Goal: Feedback & Contribution: Contribute content

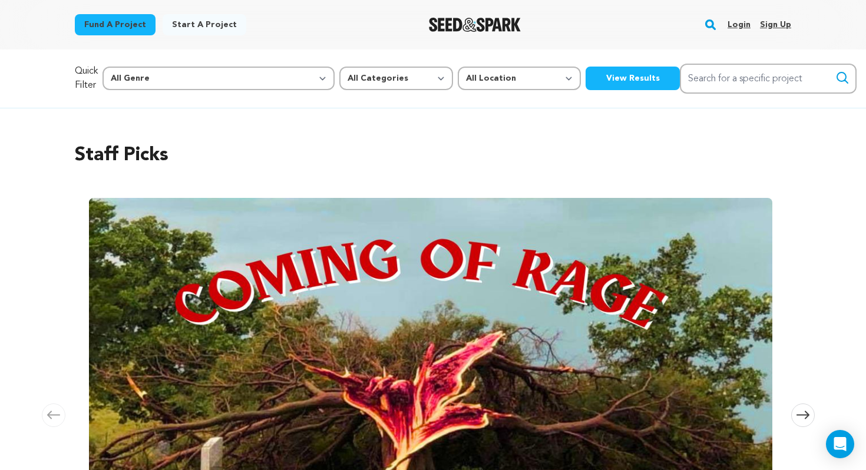
click at [746, 19] on link "Login" at bounding box center [739, 24] width 23 height 19
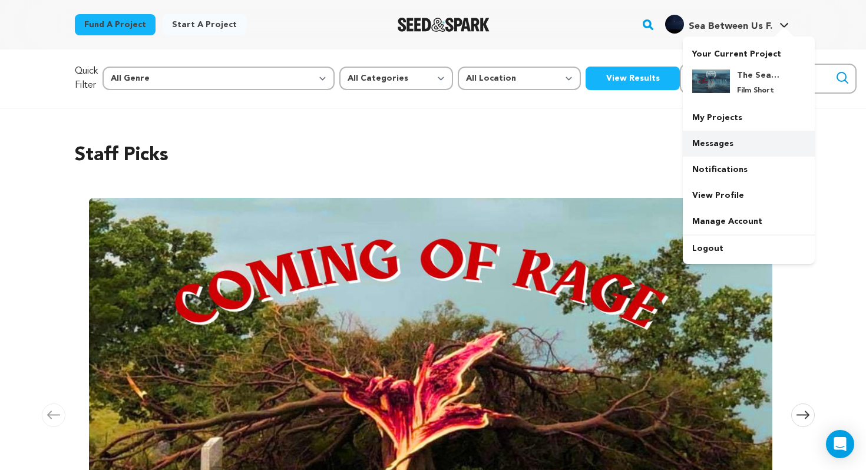
click at [742, 136] on link "Messages" at bounding box center [749, 144] width 132 height 26
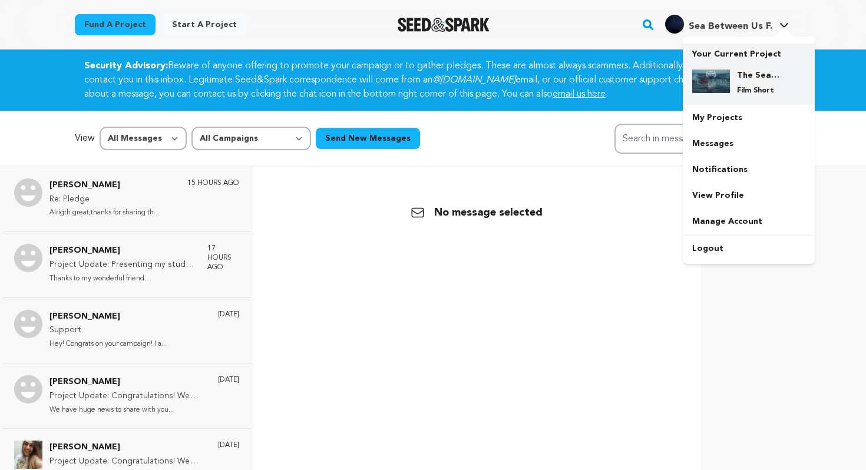
click at [704, 81] on img at bounding box center [711, 82] width 38 height 24
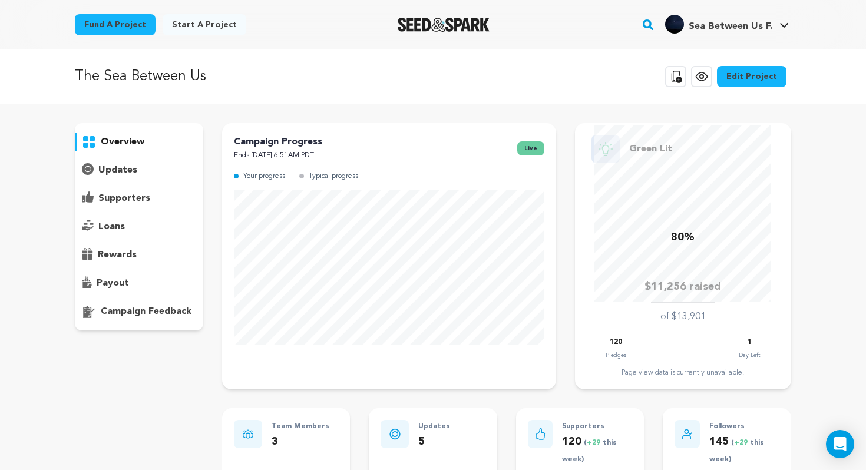
click at [123, 173] on p "updates" at bounding box center [117, 170] width 39 height 14
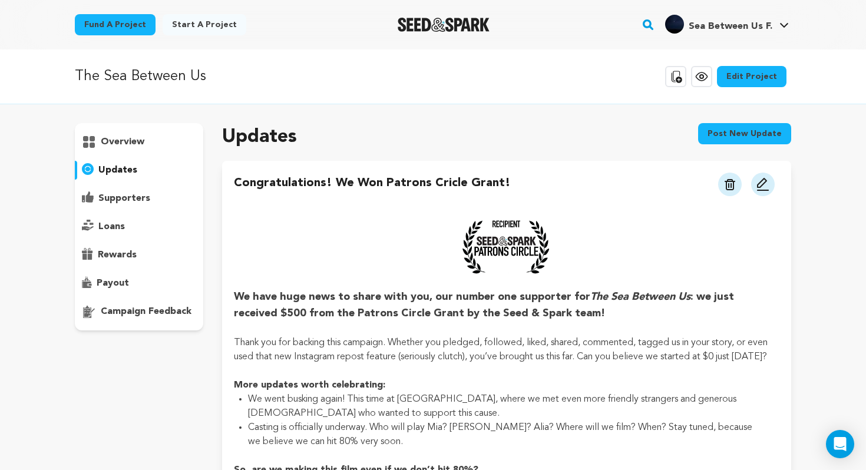
click at [746, 138] on button "Post new update" at bounding box center [744, 133] width 93 height 21
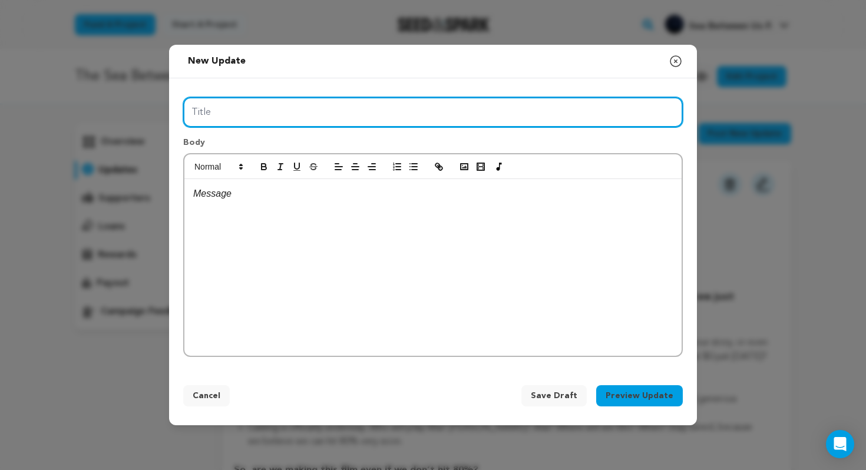
click at [498, 113] on input "Title" at bounding box center [433, 112] width 500 height 30
paste input "💚 Green Heart Emoji | Meaning, Copy And Paste"
drag, startPoint x: 203, startPoint y: 111, endPoint x: 524, endPoint y: 108, distance: 321.7
click at [524, 108] on input "💚 Green Heart Emoji | Meaning, Copy And Paste" at bounding box center [433, 112] width 500 height 30
paste input "💚"
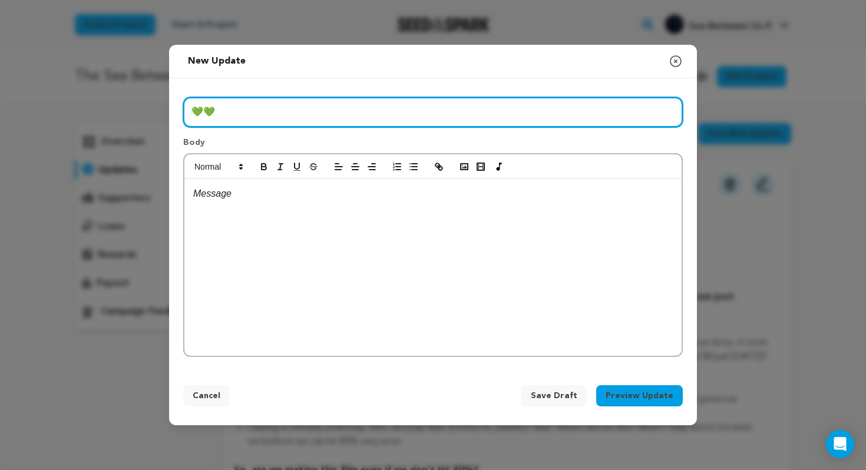
paste input "💚"
type input "💚💚💚"
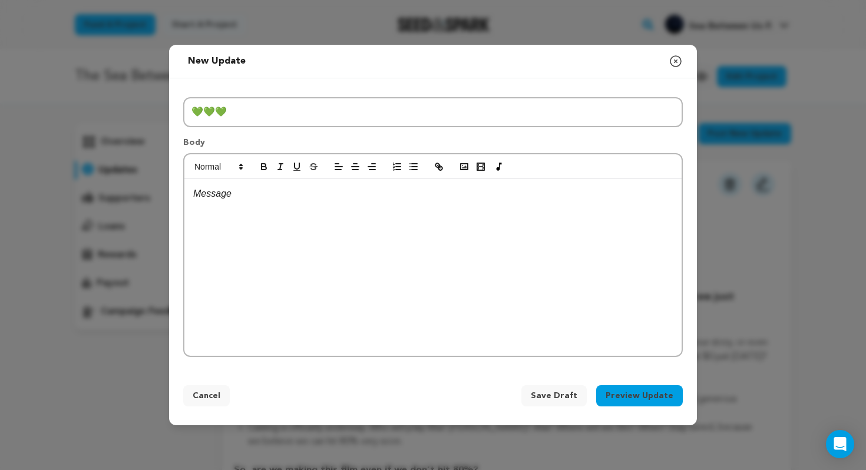
click at [441, 273] on div at bounding box center [432, 267] width 497 height 177
